Goal: Check status: Check status

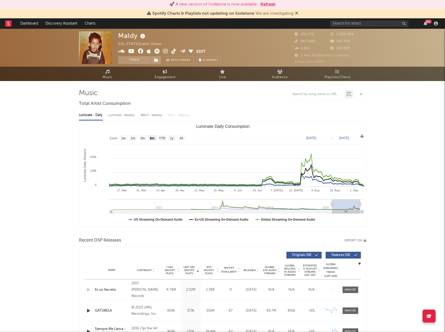
select select "6m"
click at [268, 3] on button "Refresh" at bounding box center [268, 4] width 15 height 6
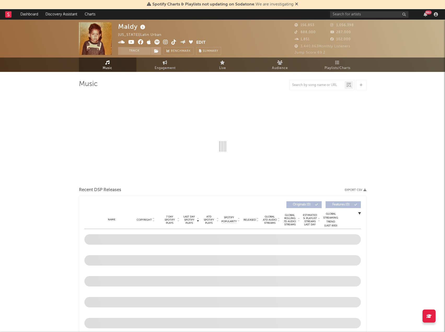
select select "6m"
